Goal: Task Accomplishment & Management: Manage account settings

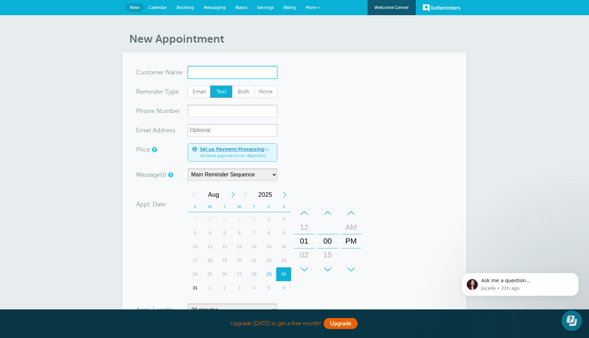
click at [246, 77] on input "x-no-autofill" at bounding box center [233, 72] width 90 height 12
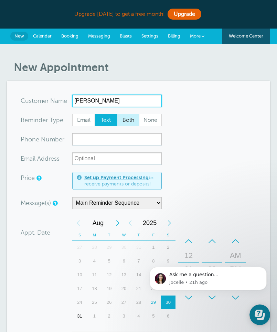
type input "[PERSON_NAME]"
click at [127, 118] on span "Both" at bounding box center [128, 120] width 22 height 12
click at [117, 114] on input "Both" at bounding box center [117, 114] width 0 height 0
radio input "true"
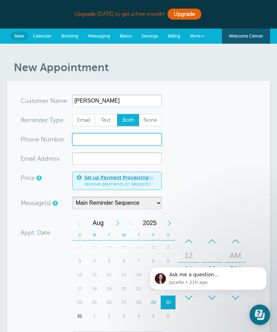
click at [101, 140] on input "xxx-no-autofill" at bounding box center [117, 139] width 90 height 12
type input "6072798366"
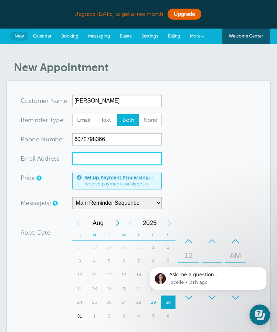
click at [103, 159] on input "xx-no-autofill" at bounding box center [117, 159] width 90 height 12
paste input "jerryqian12@gmail.com"
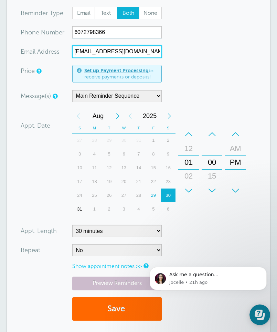
scroll to position [107, 0]
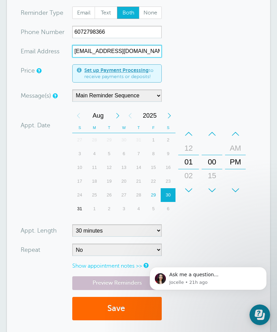
type input "jerryqian12@gmail.com"
click at [119, 115] on div "Next Month" at bounding box center [118, 116] width 12 height 14
click at [109, 140] on div "2" at bounding box center [109, 140] width 15 height 14
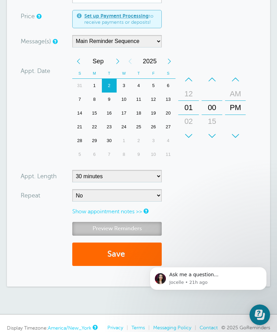
click at [128, 232] on link "Preview Reminders" at bounding box center [117, 228] width 90 height 13
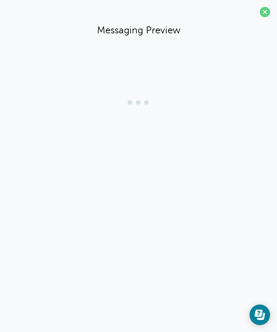
scroll to position [143, 0]
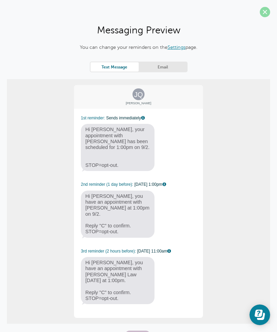
click at [261, 8] on span at bounding box center [265, 12] width 10 height 10
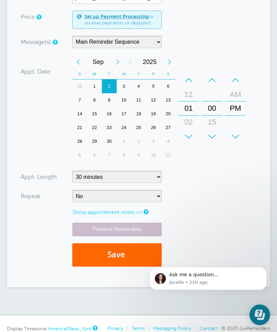
scroll to position [164, 0]
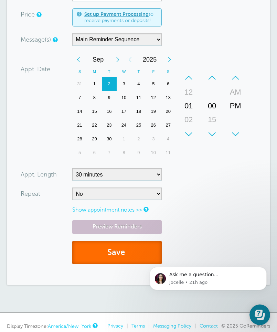
click at [108, 259] on button "Save" at bounding box center [117, 253] width 90 height 24
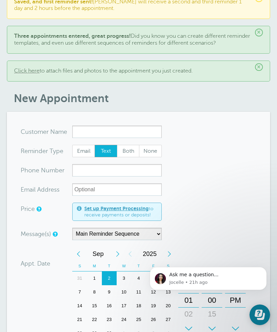
scroll to position [60, 0]
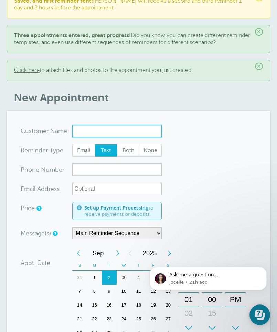
paste input "Scott Eveleth"
type input "Scott Eveleth"
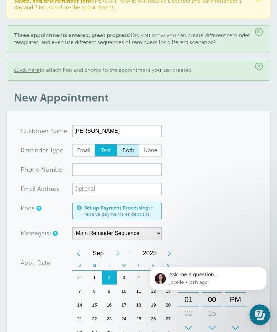
click at [132, 153] on span "Both" at bounding box center [128, 151] width 22 height 12
click at [117, 144] on input "Both" at bounding box center [117, 144] width 0 height 0
radio input "true"
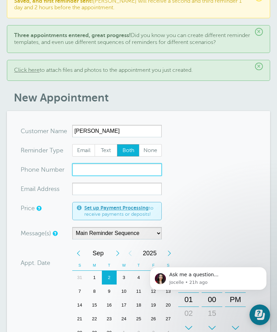
click at [128, 170] on input "xxx-no-autofill" at bounding box center [117, 170] width 90 height 12
type input "6466451000"
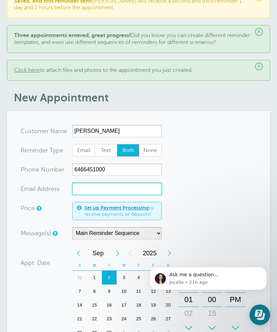
click at [133, 191] on input "xx-no-autofill" at bounding box center [117, 189] width 90 height 12
paste input "jscott@wowsailboats.com"
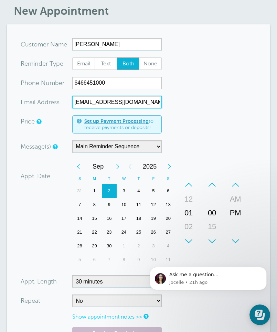
scroll to position [148, 0]
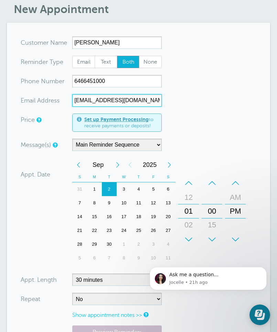
click at [143, 193] on div "4" at bounding box center [139, 189] width 15 height 14
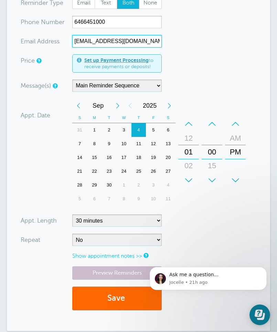
scroll to position [211, 0]
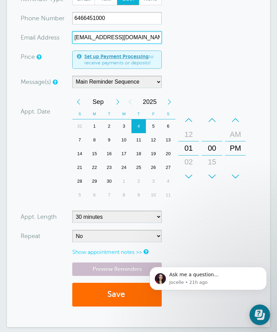
type input "jscott@wowsailboats.com"
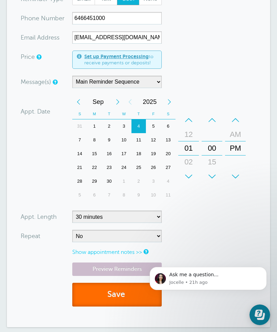
click at [113, 298] on button "Save" at bounding box center [117, 295] width 90 height 24
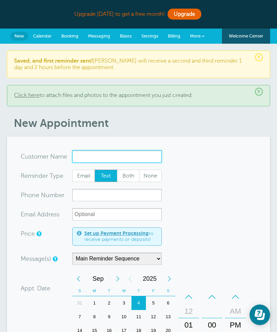
click at [113, 152] on input "x-no-autofill" at bounding box center [117, 156] width 90 height 12
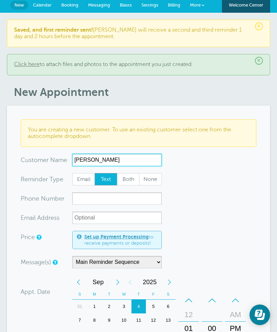
scroll to position [32, 0]
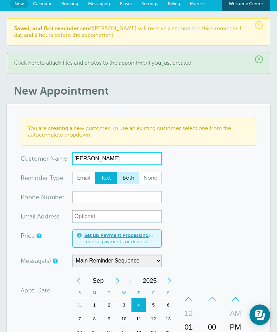
type input "[PERSON_NAME]"
click at [127, 180] on span "Both" at bounding box center [128, 178] width 22 height 12
click at [117, 172] on input "Both" at bounding box center [117, 171] width 0 height 0
radio input "true"
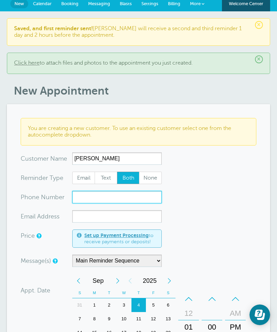
click at [125, 197] on input "xxx-no-autofill" at bounding box center [117, 197] width 90 height 12
paste input "6462701719"
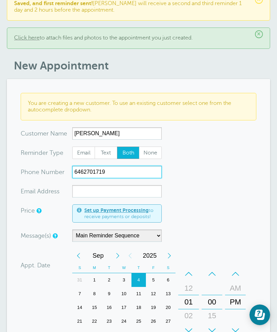
scroll to position [58, 0]
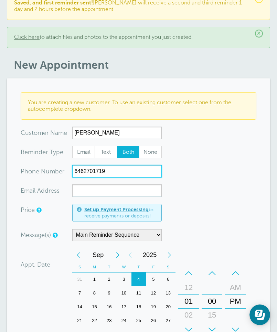
type input "6462701719"
click at [125, 197] on form "You are creating a new customer. To use an existing customer select one from th…" at bounding box center [139, 279] width 236 height 375
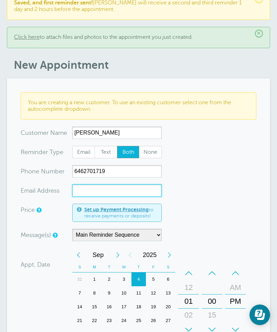
click at [126, 194] on input "xx-no-autofill" at bounding box center [117, 191] width 90 height 12
paste input "emmadgilberg@gmail.com"
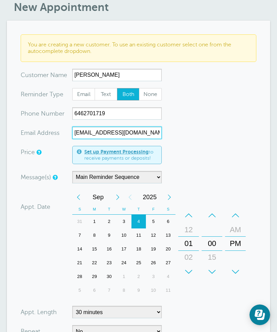
scroll to position [119, 0]
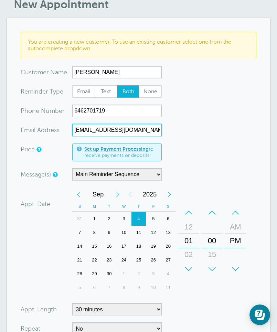
click at [155, 224] on div "5" at bounding box center [153, 219] width 15 height 14
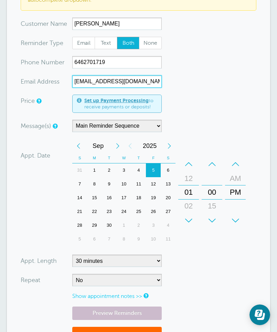
scroll to position [170, 0]
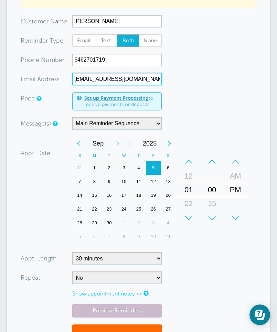
click at [186, 213] on div "+" at bounding box center [188, 218] width 21 height 14
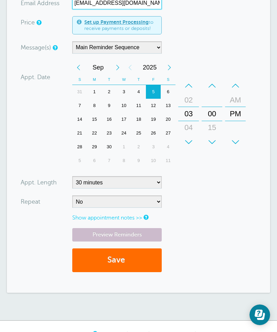
scroll to position [255, 0]
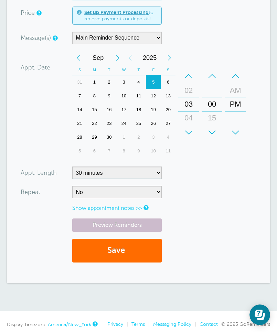
type input "emmadgilberg@gmail.com"
click at [119, 248] on button "Save" at bounding box center [117, 251] width 90 height 24
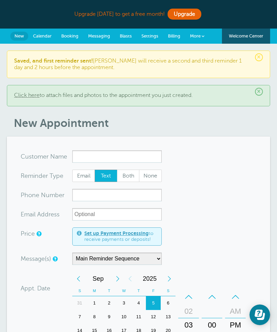
click at [94, 41] on link "Messaging" at bounding box center [99, 36] width 32 height 15
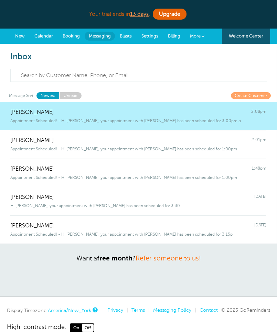
click at [50, 39] on link "Calendar" at bounding box center [44, 36] width 28 height 15
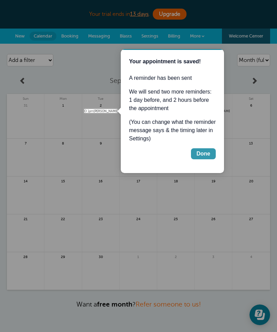
click at [210, 154] on button "Done" at bounding box center [203, 153] width 25 height 11
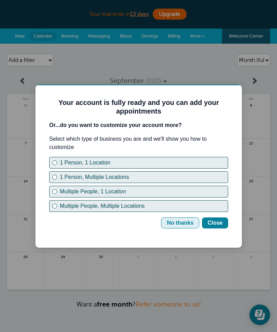
click at [187, 223] on div "No thanks" at bounding box center [180, 223] width 27 height 8
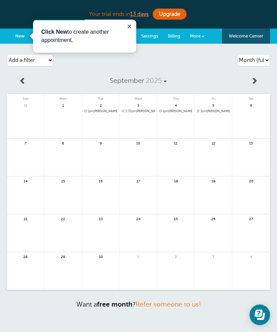
click at [104, 110] on span "1pm Jerry Qian" at bounding box center [100, 111] width 33 height 4
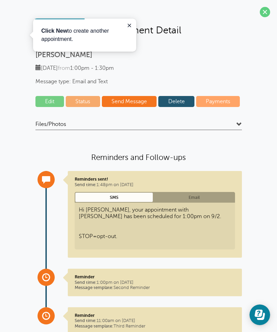
click at [51, 104] on link "Edit" at bounding box center [49, 101] width 29 height 11
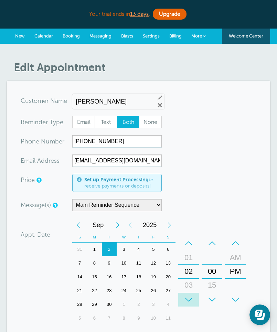
click at [188, 302] on div "+" at bounding box center [188, 300] width 21 height 14
click at [212, 241] on div "–" at bounding box center [212, 244] width 21 height 14
click at [215, 297] on div "+" at bounding box center [212, 300] width 21 height 14
click at [213, 242] on div "–" at bounding box center [212, 244] width 21 height 14
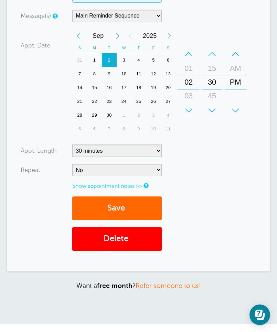
scroll to position [238, 0]
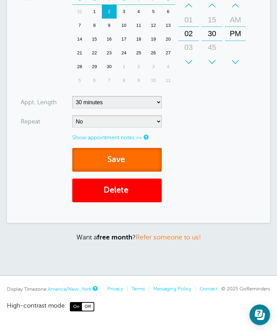
click at [115, 161] on button "Save" at bounding box center [117, 160] width 90 height 24
